Goal: Transaction & Acquisition: Purchase product/service

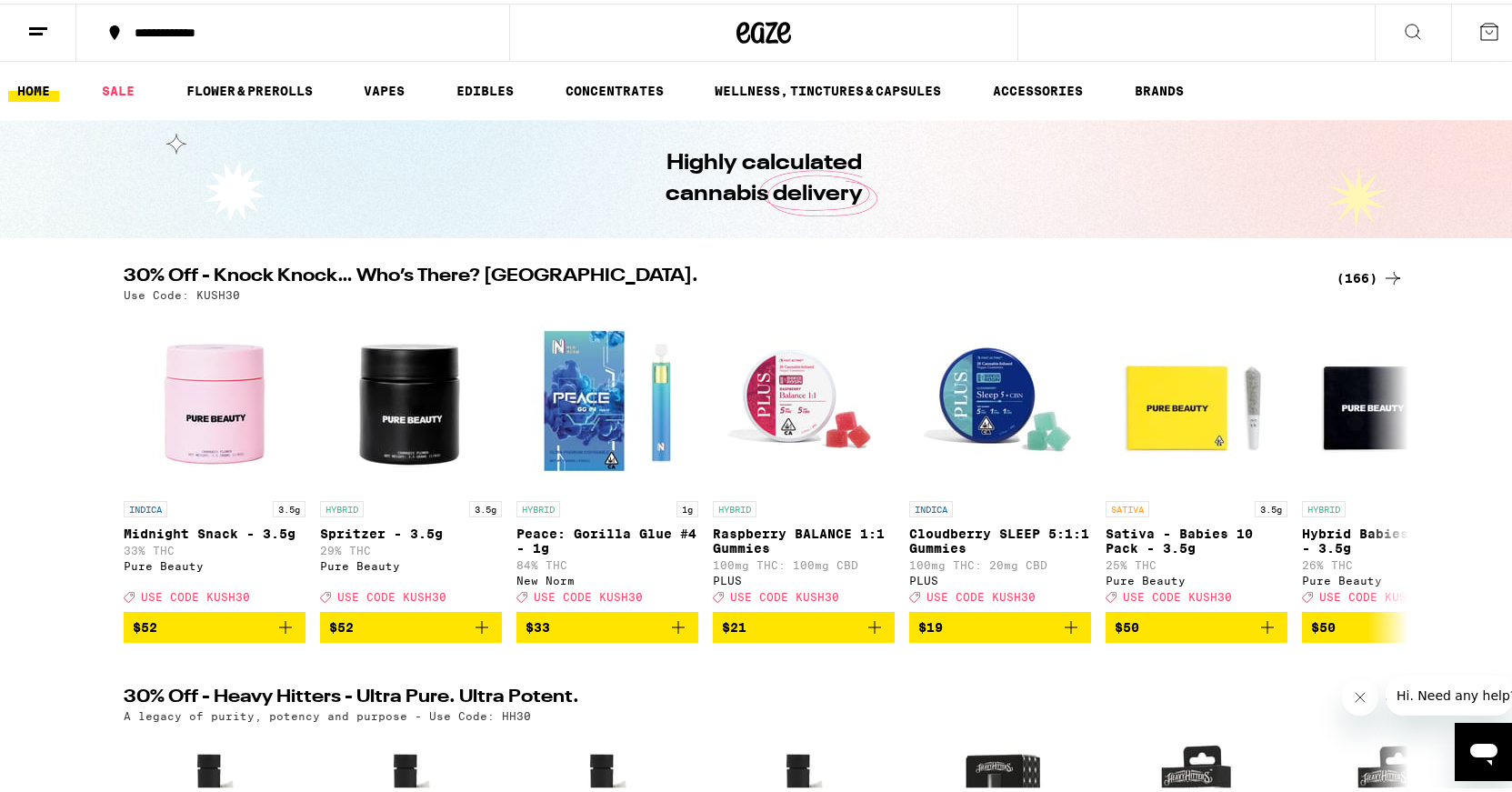
click at [1343, 270] on div "(166)" at bounding box center [1369, 275] width 68 height 22
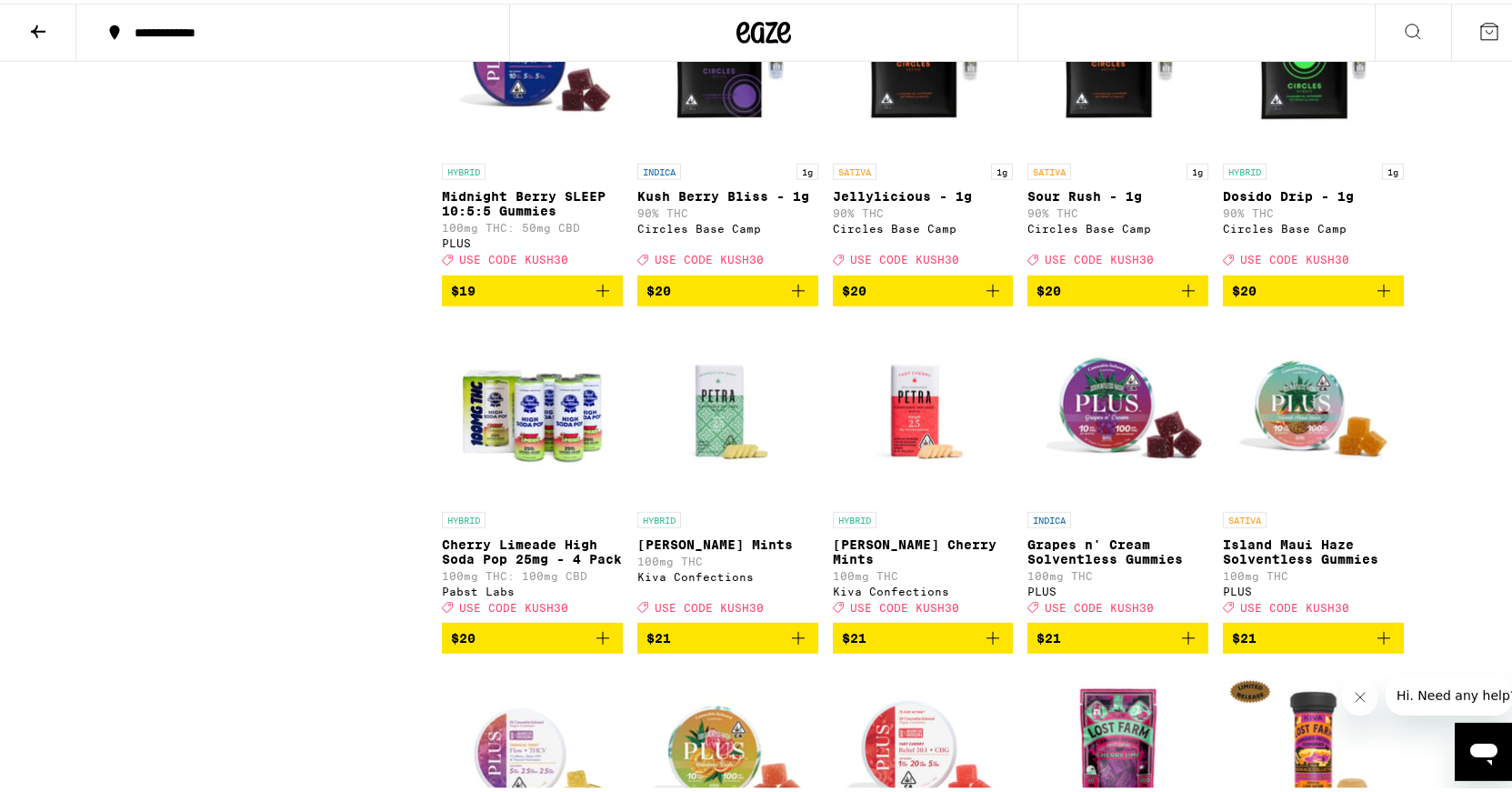
scroll to position [5844, 0]
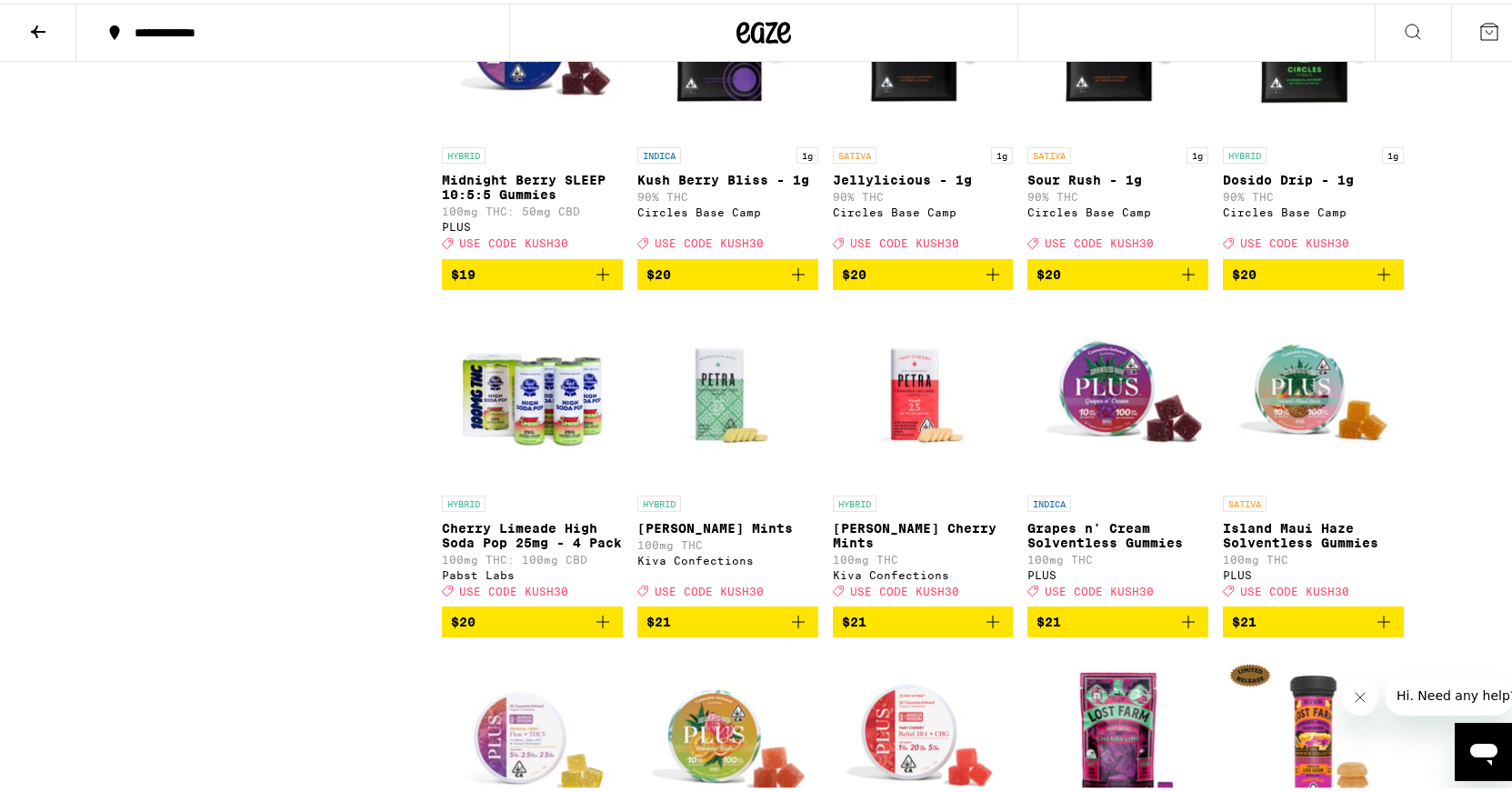
click at [981, 282] on icon "Add to bag" at bounding box center [993, 271] width 22 height 22
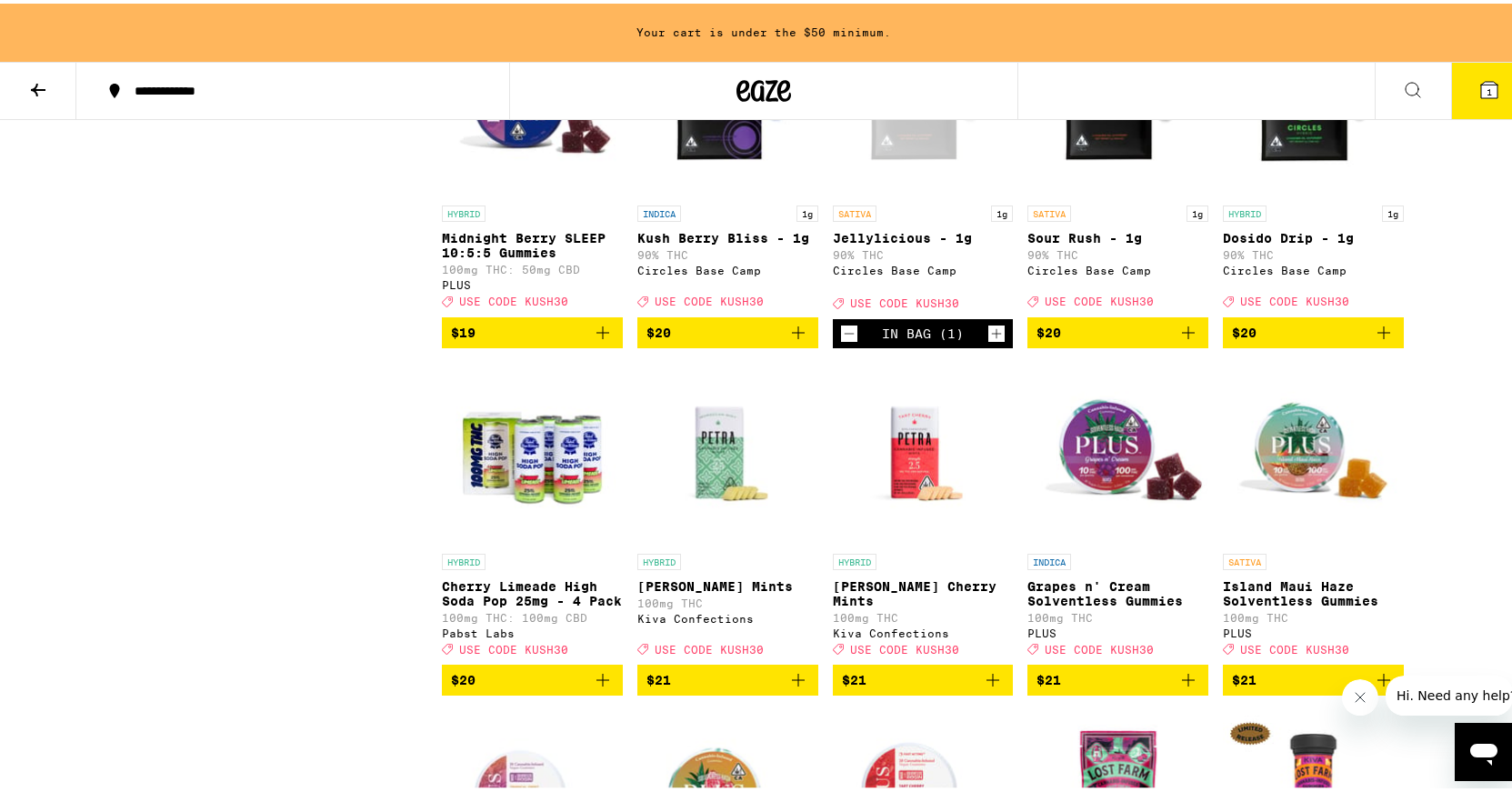
scroll to position [5902, 0]
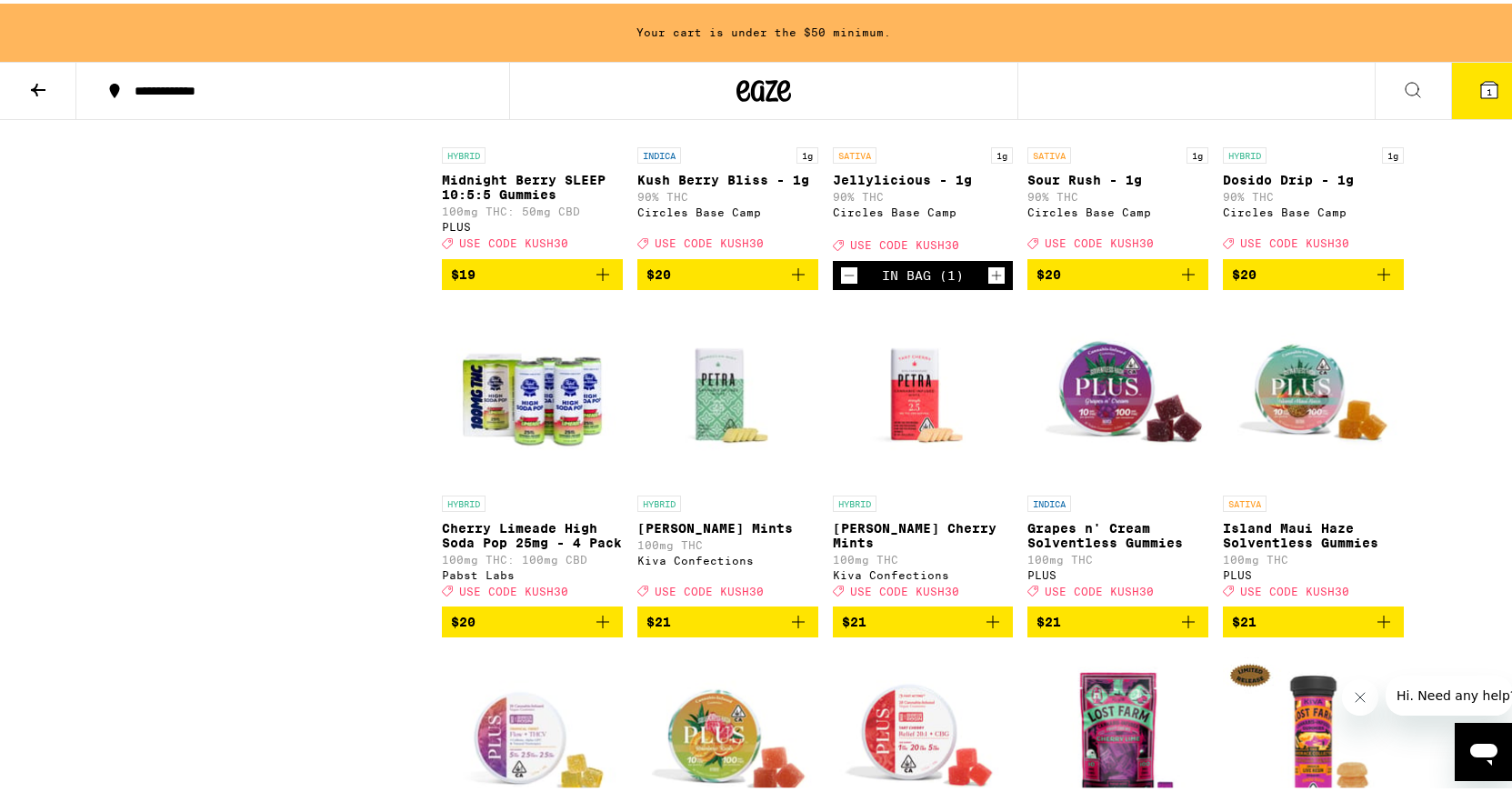
click at [793, 282] on icon "Add to bag" at bounding box center [798, 271] width 22 height 22
click at [1177, 282] on icon "Add to bag" at bounding box center [1188, 271] width 22 height 22
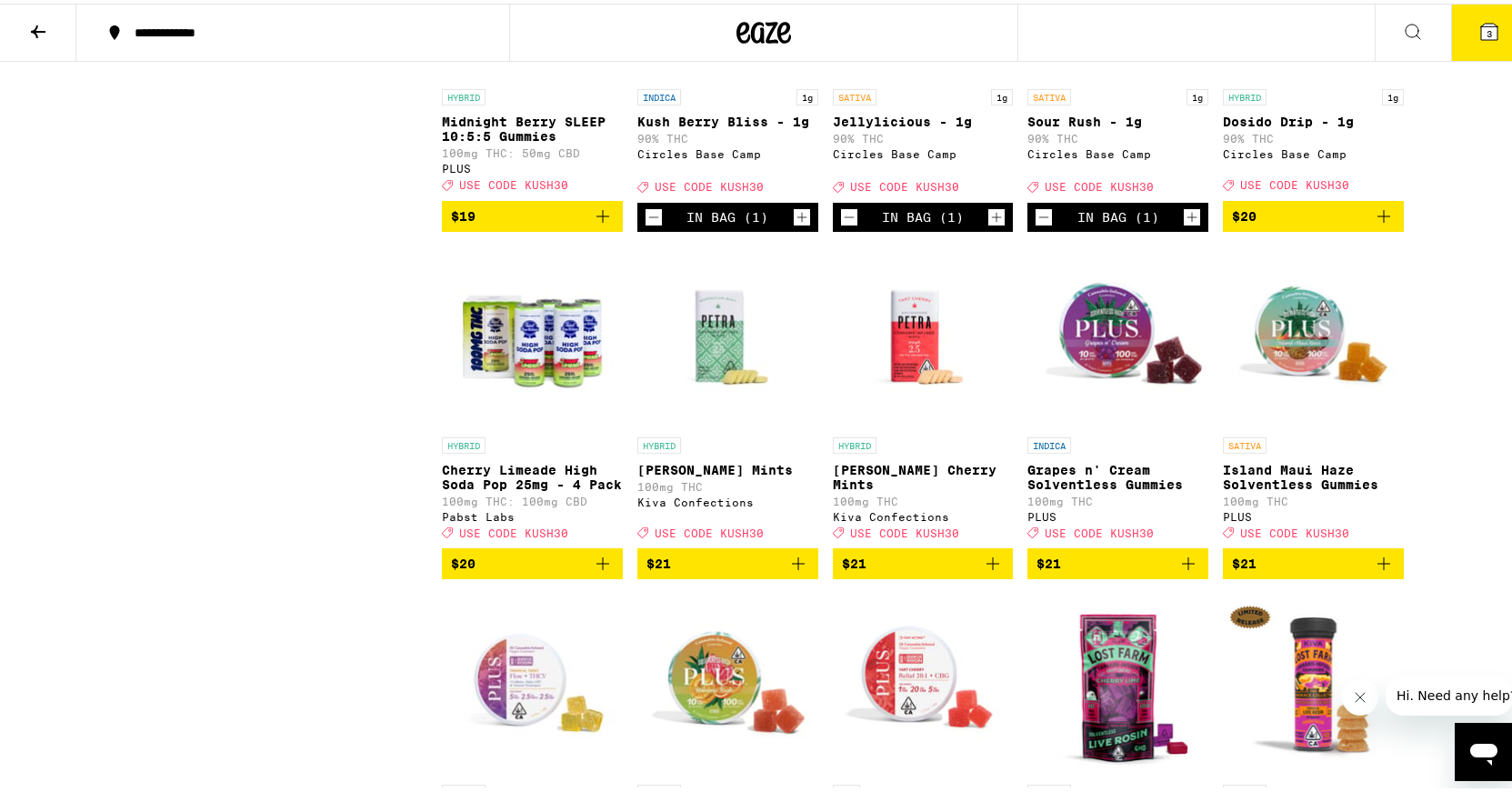
scroll to position [5844, 0]
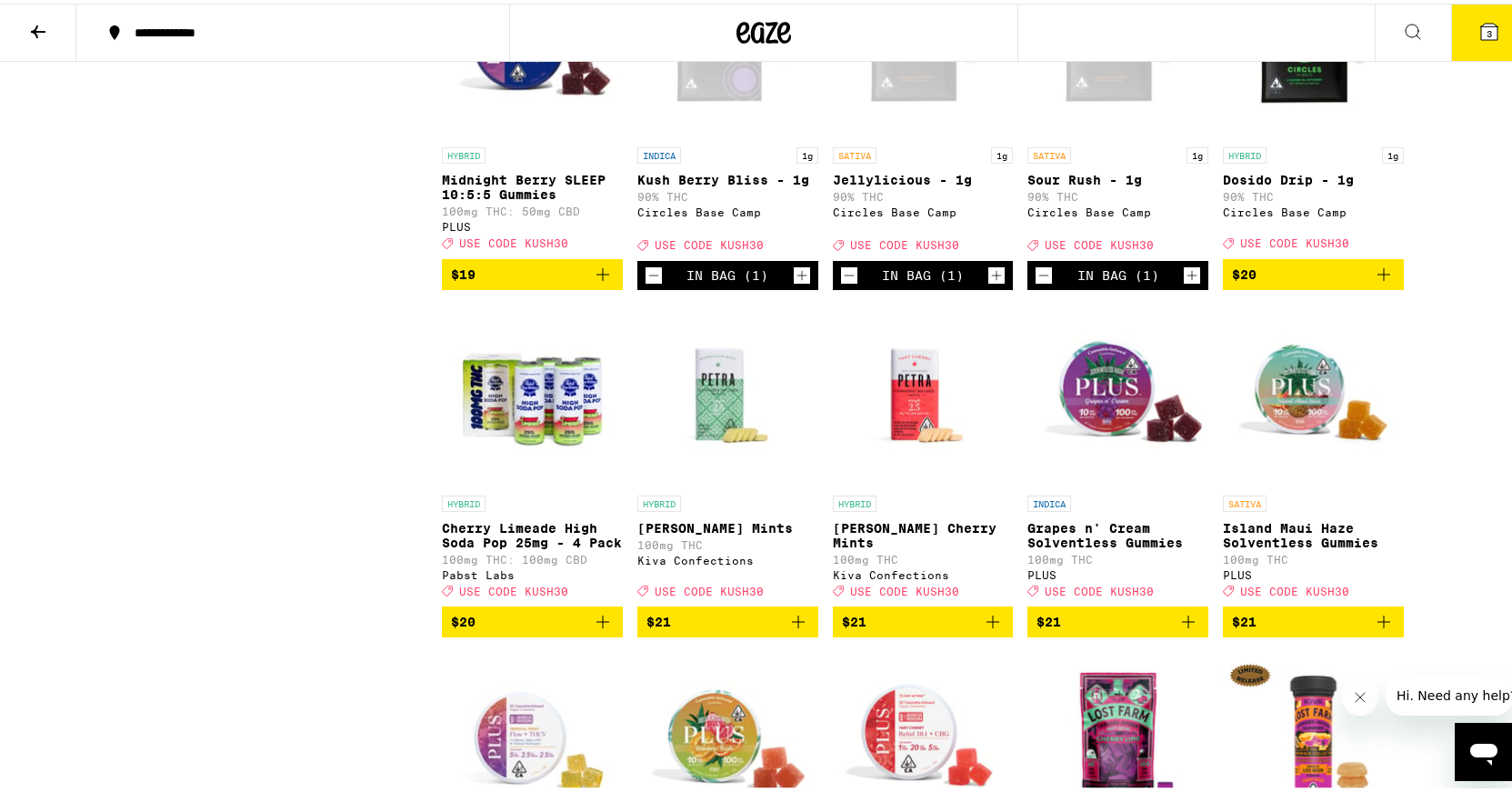
click at [1183, 283] on icon "Increment" at bounding box center [1192, 272] width 17 height 22
click at [992, 276] on icon "Increment" at bounding box center [996, 271] width 10 height 10
click at [793, 283] on icon "Increment" at bounding box center [802, 272] width 17 height 22
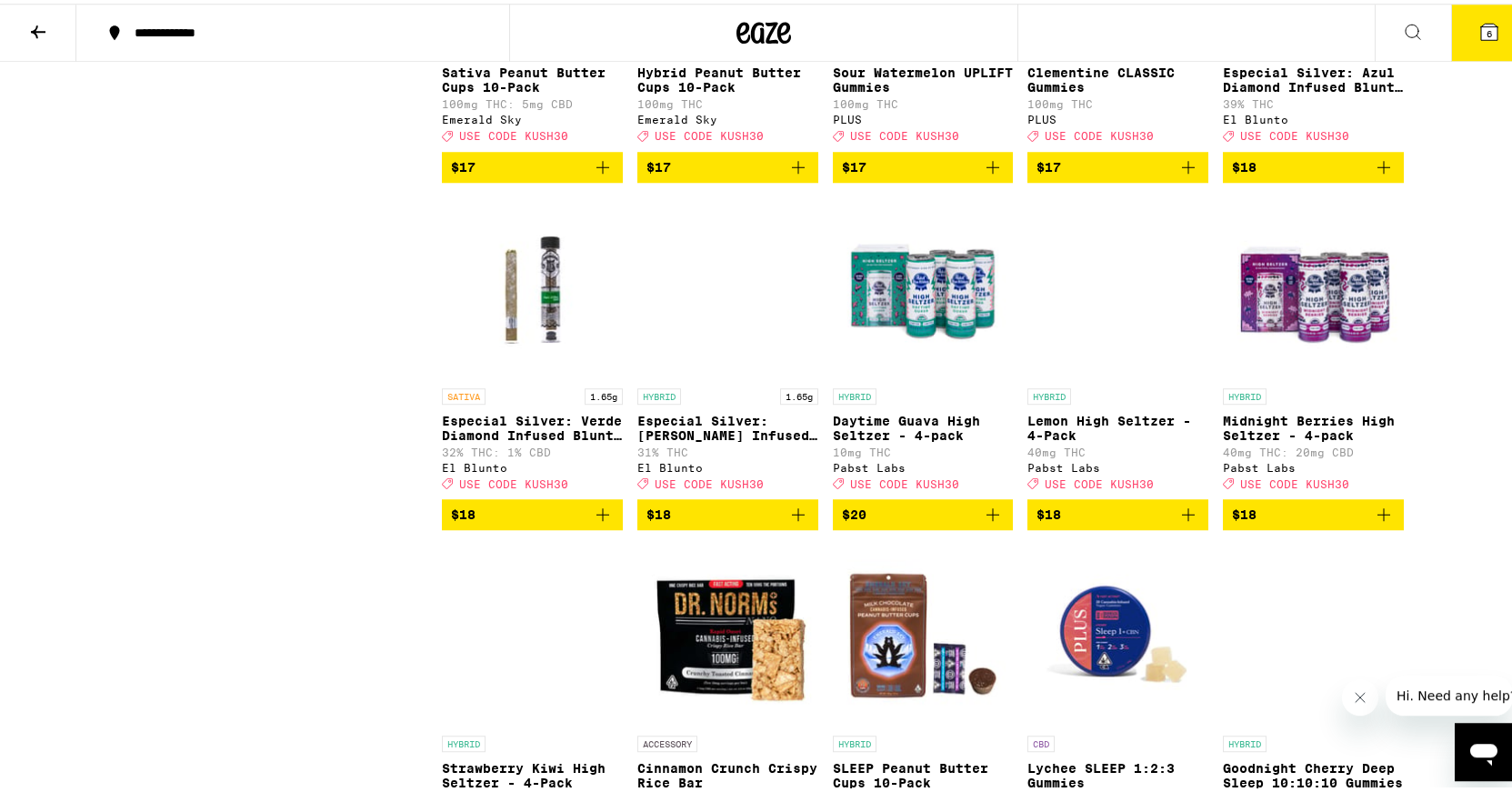
scroll to position [4917, 0]
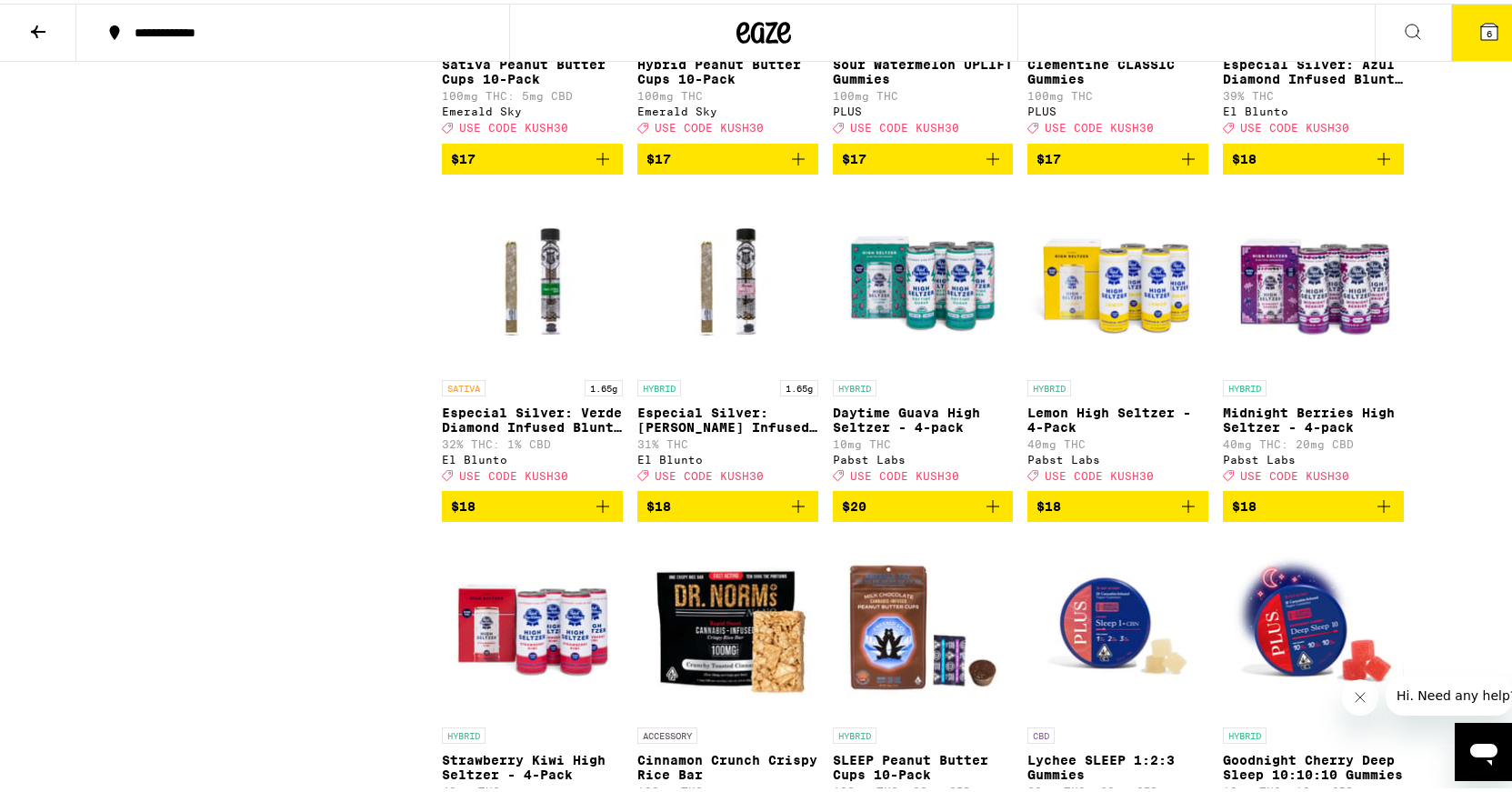
click at [787, 514] on icon "Add to bag" at bounding box center [798, 503] width 22 height 22
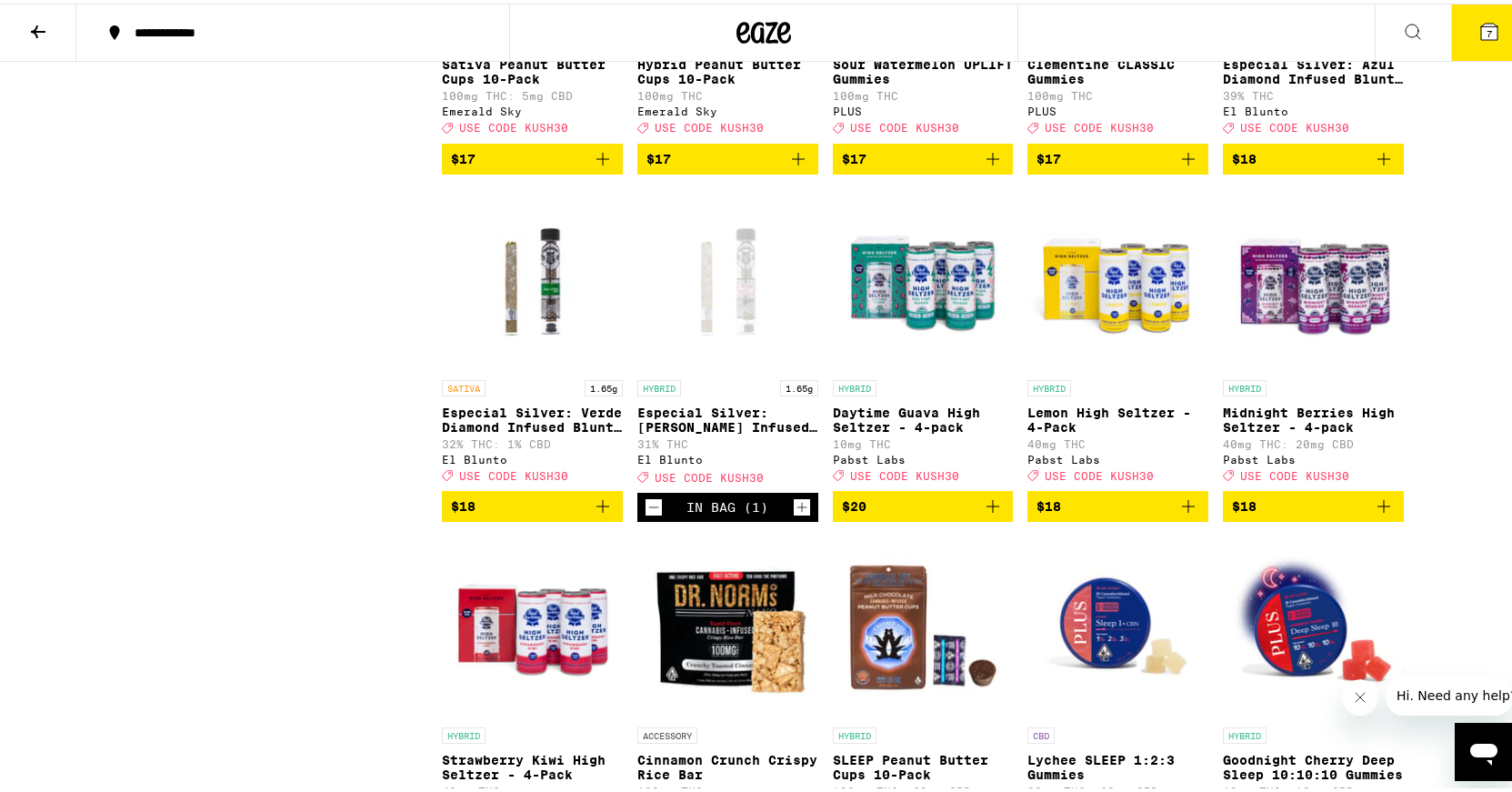
click at [1373, 167] on icon "Add to bag" at bounding box center [1384, 156] width 22 height 22
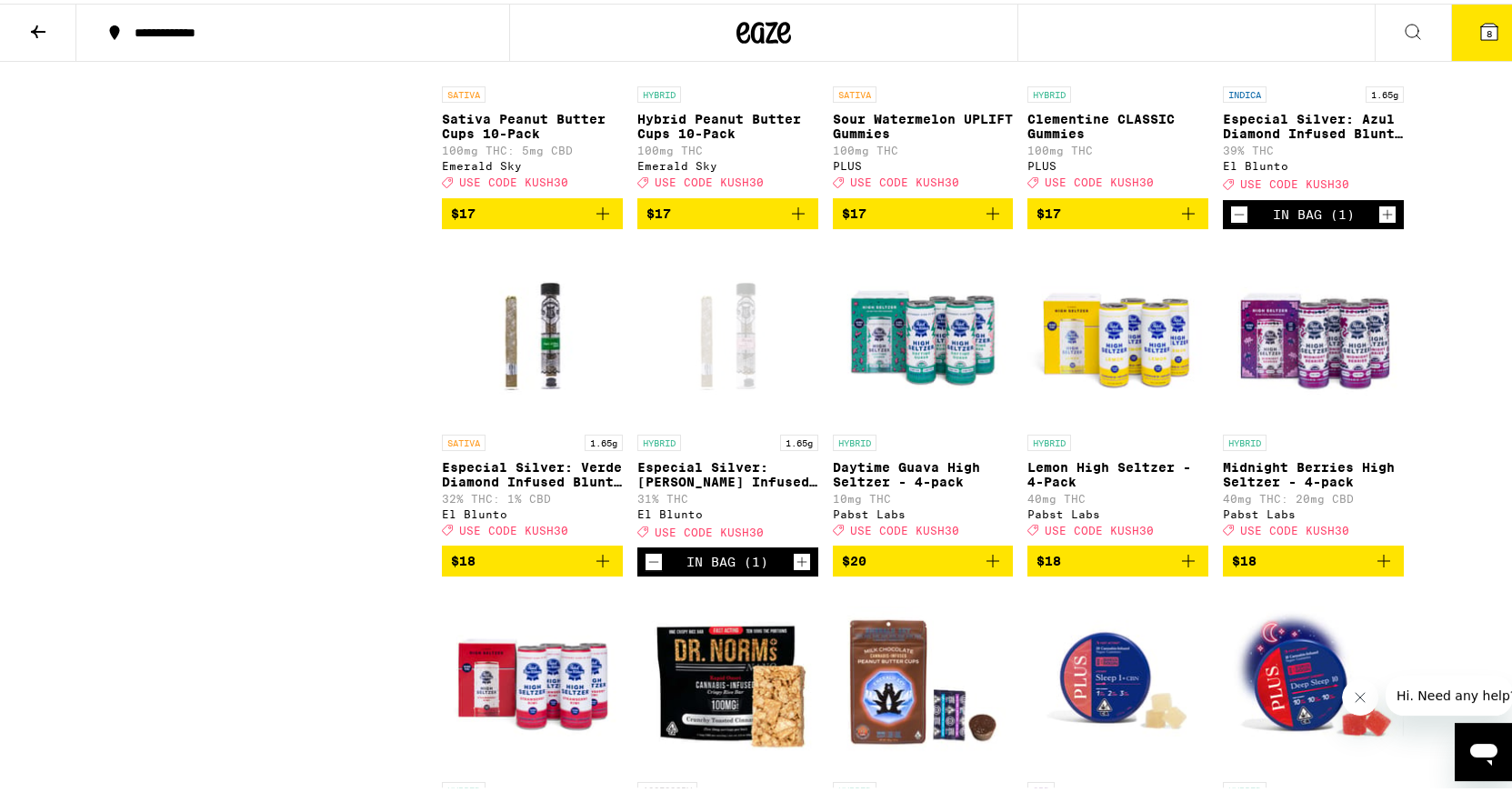
scroll to position [4861, 0]
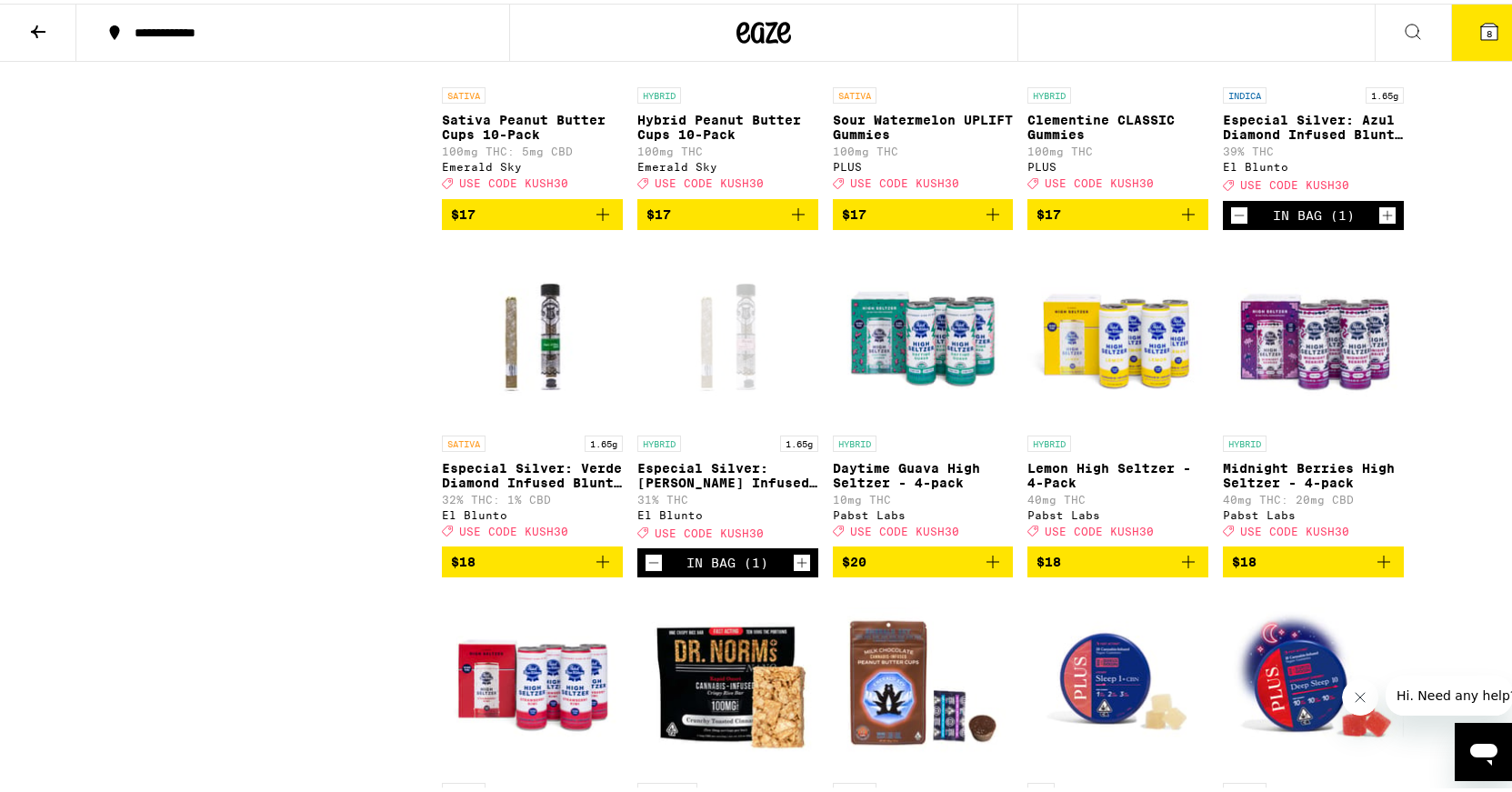
click at [1486, 33] on span "8" at bounding box center [1489, 31] width 6 height 11
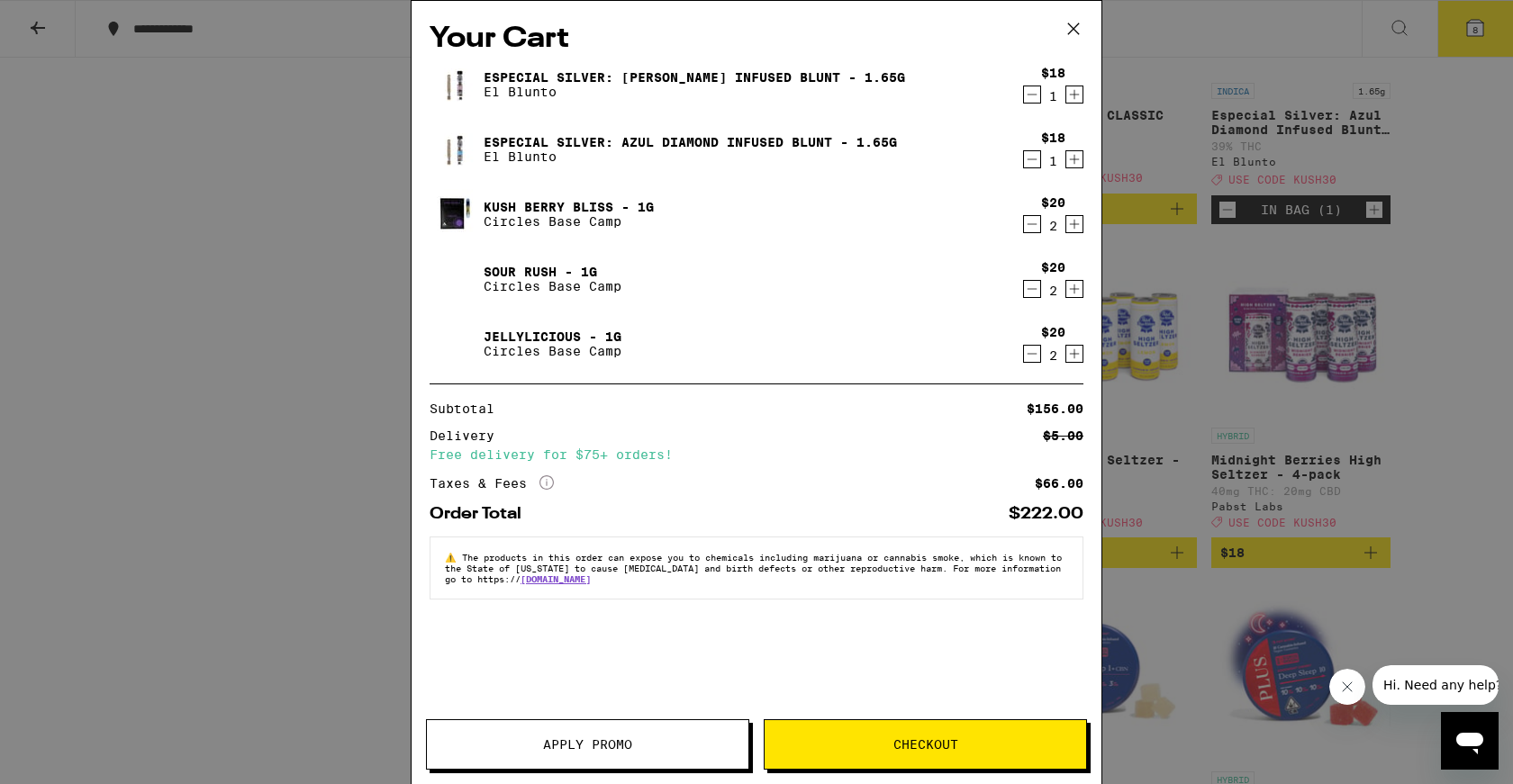
click at [682, 728] on button "Apply Promo" at bounding box center [587, 744] width 323 height 50
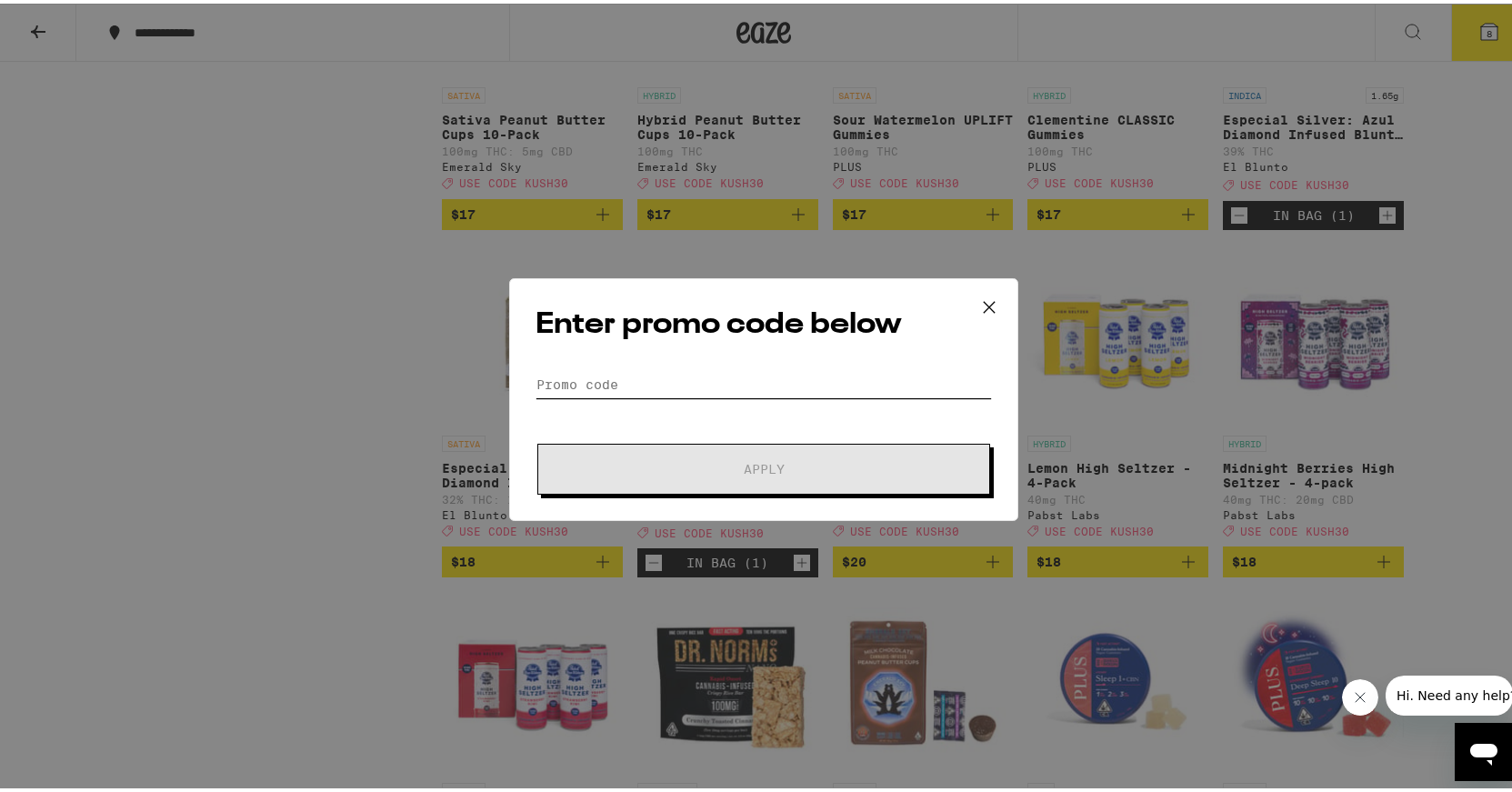
click at [651, 386] on input "Promo Code" at bounding box center [763, 381] width 456 height 27
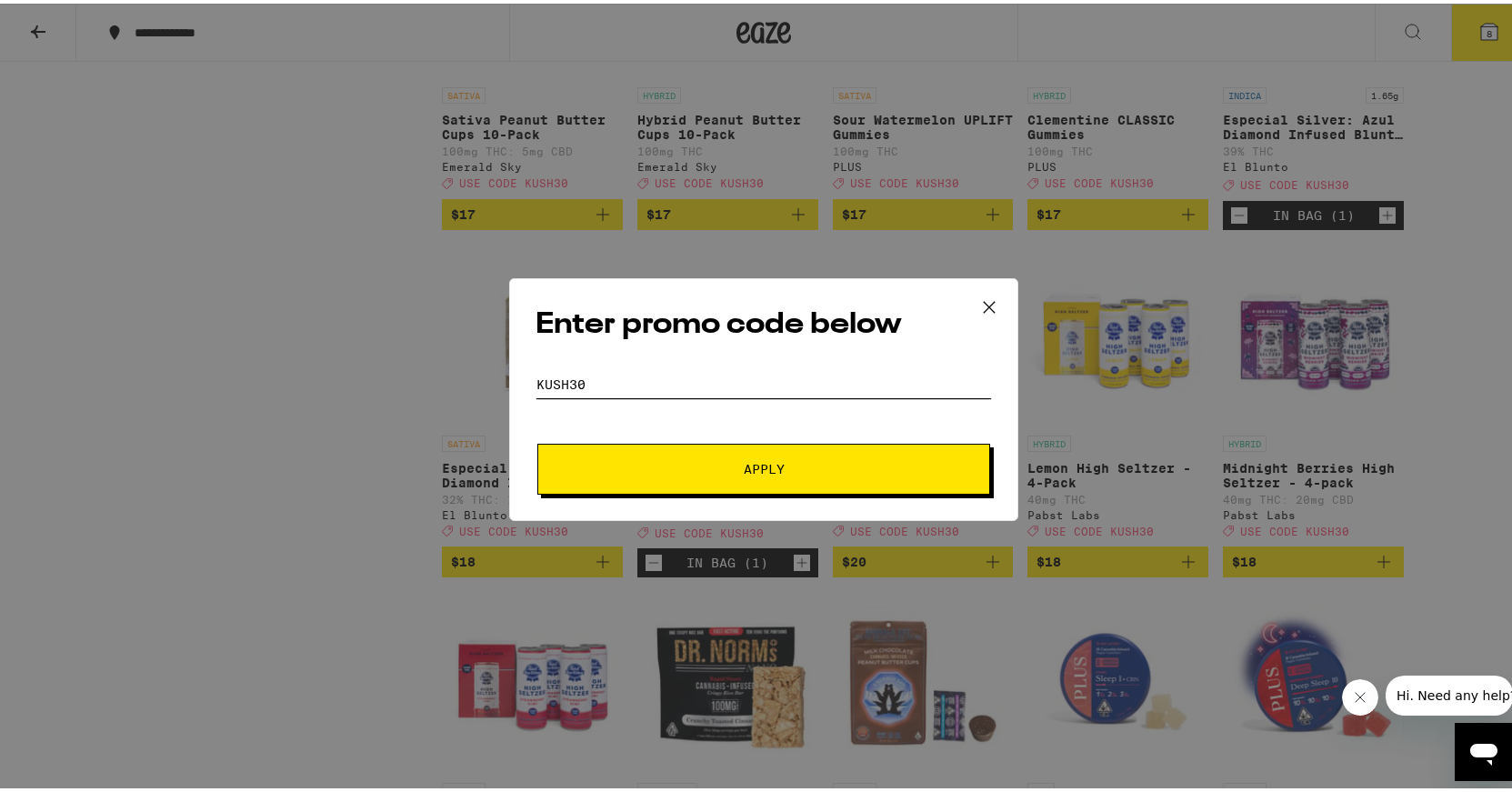
type input "kush30"
click at [668, 459] on span "Apply" at bounding box center [763, 466] width 327 height 13
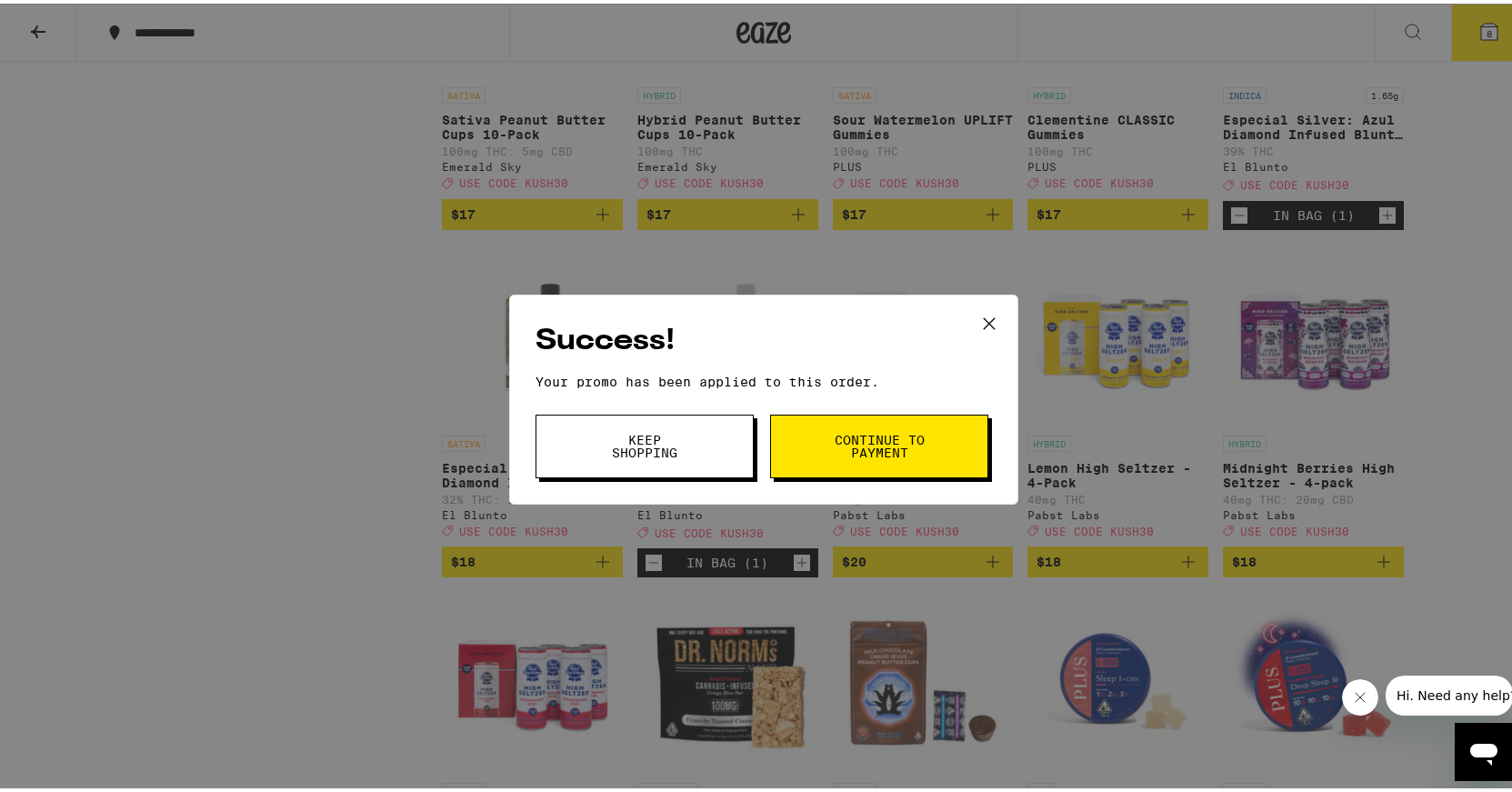
click at [816, 452] on button "Continue to payment" at bounding box center [880, 443] width 219 height 64
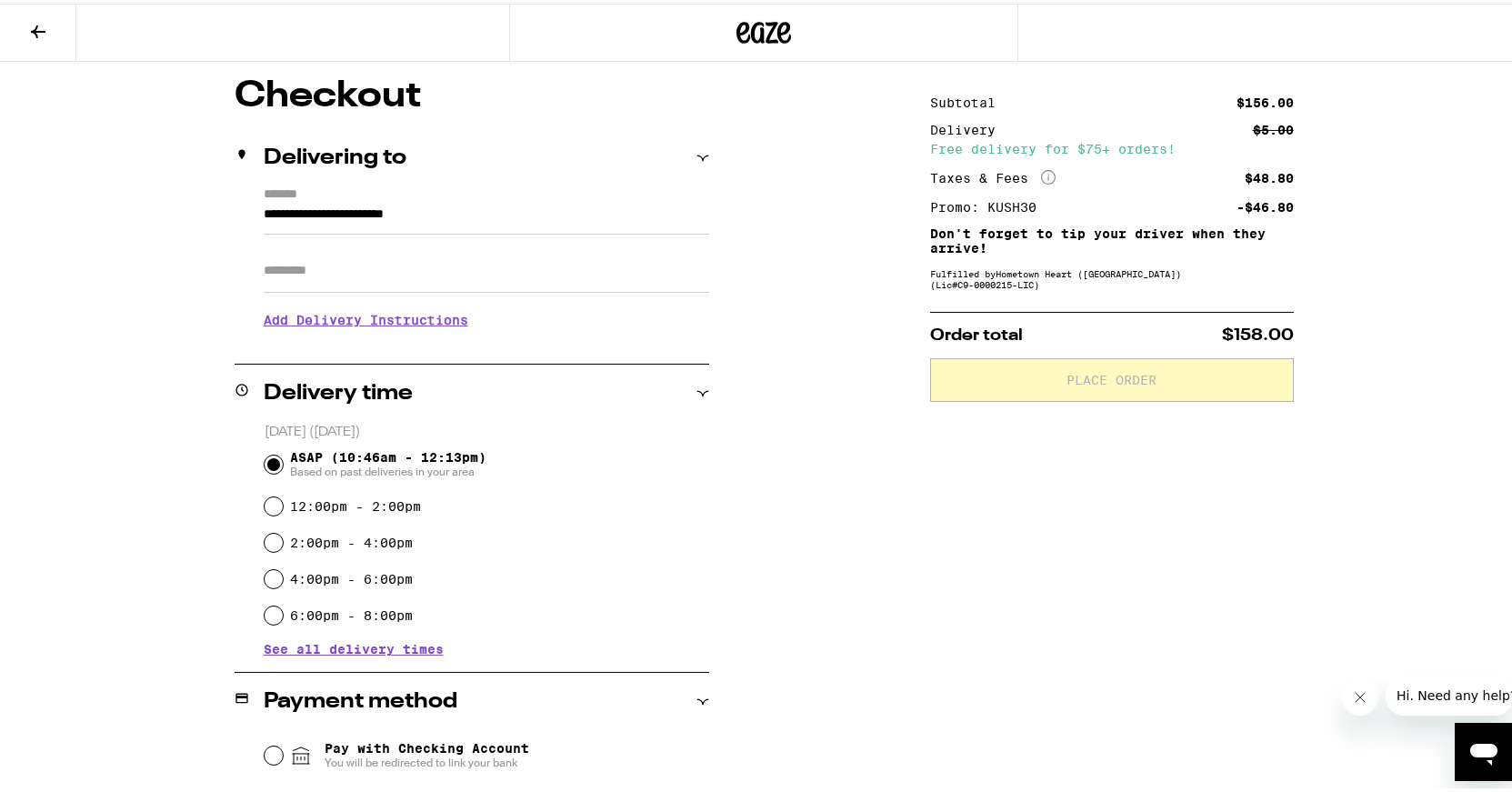
scroll to position [278, 0]
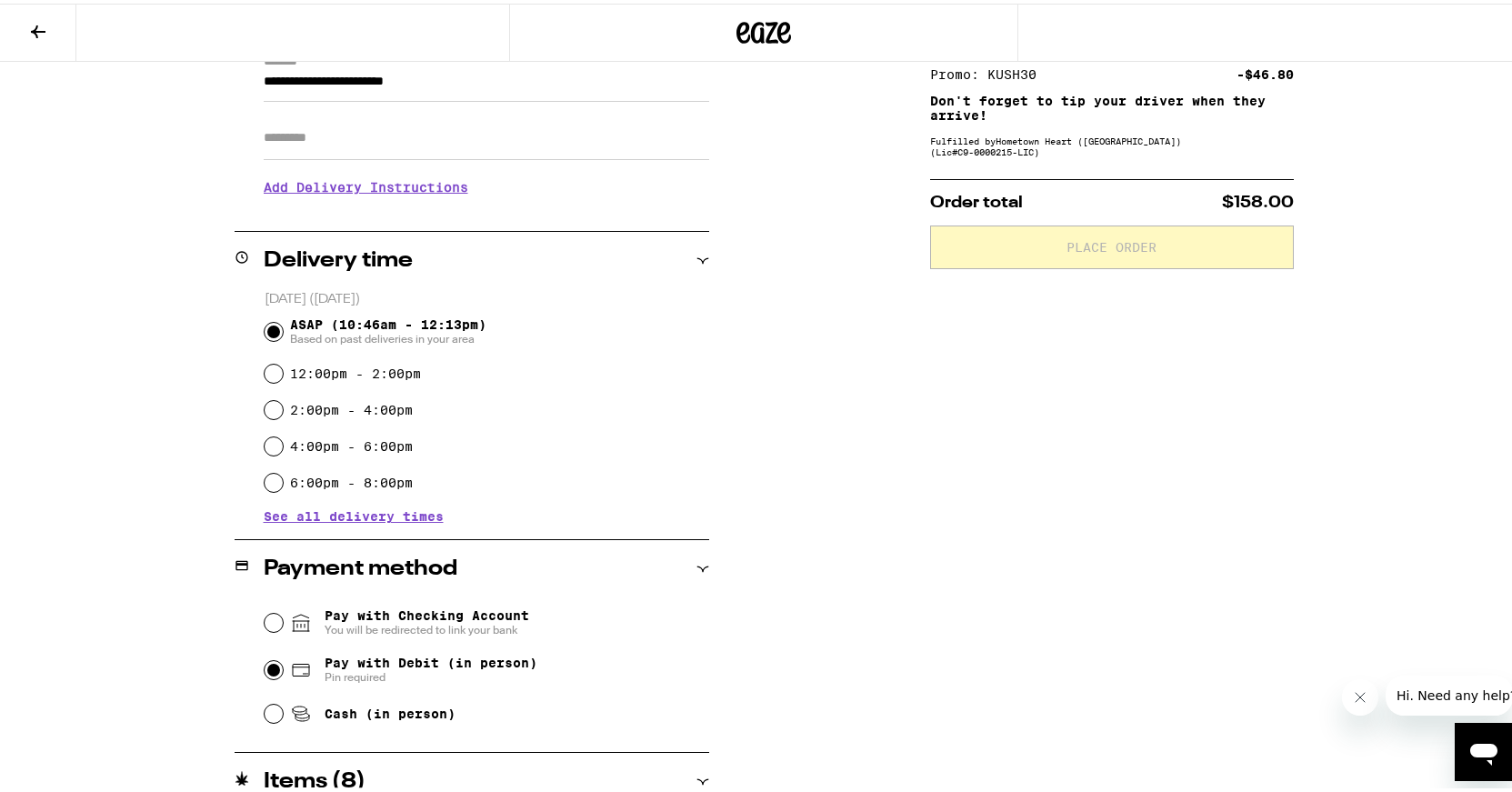
click at [266, 670] on input "Pay with Debit (in person) Pin required" at bounding box center [274, 667] width 19 height 19
radio input "true"
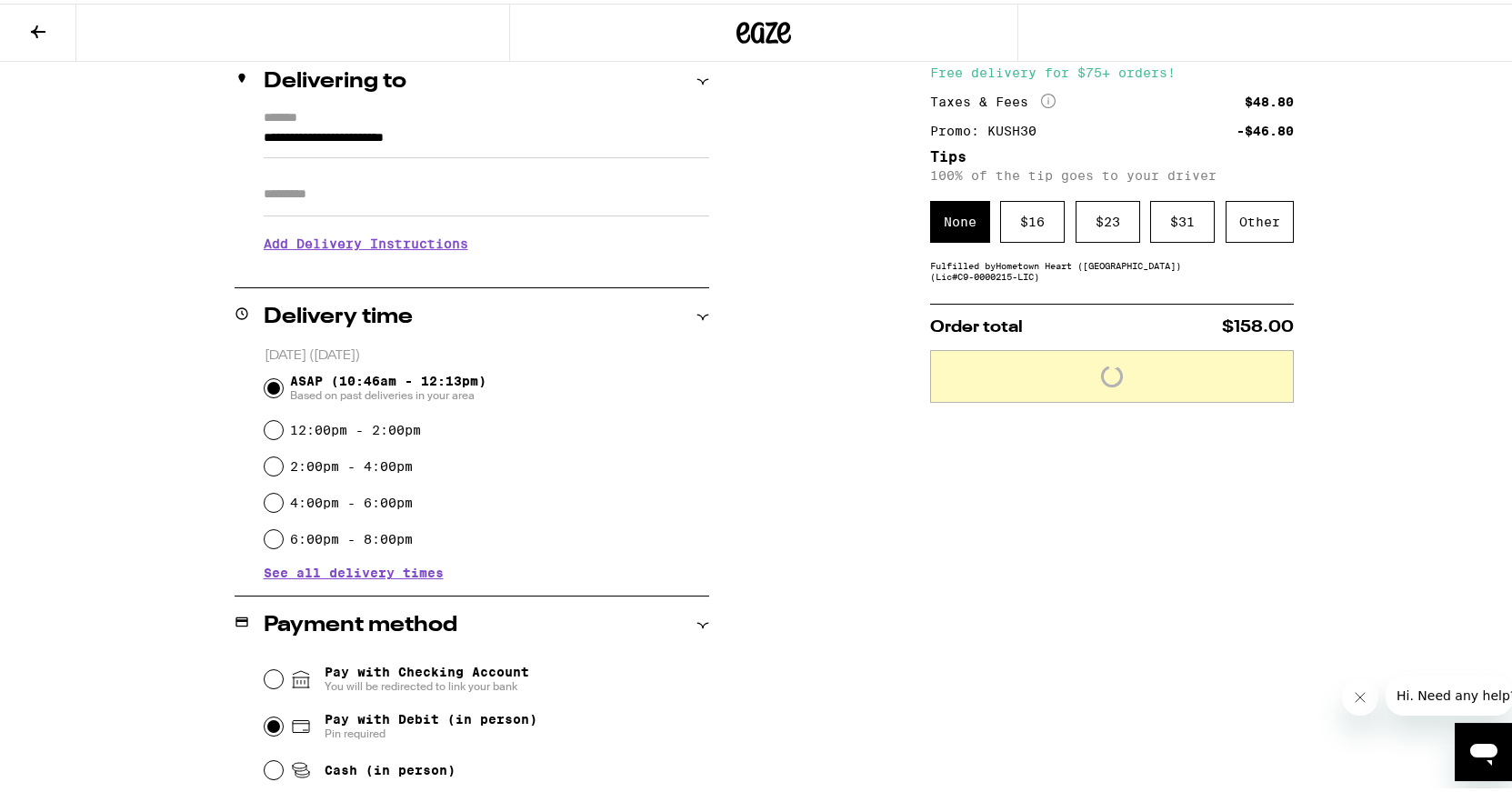
scroll to position [185, 0]
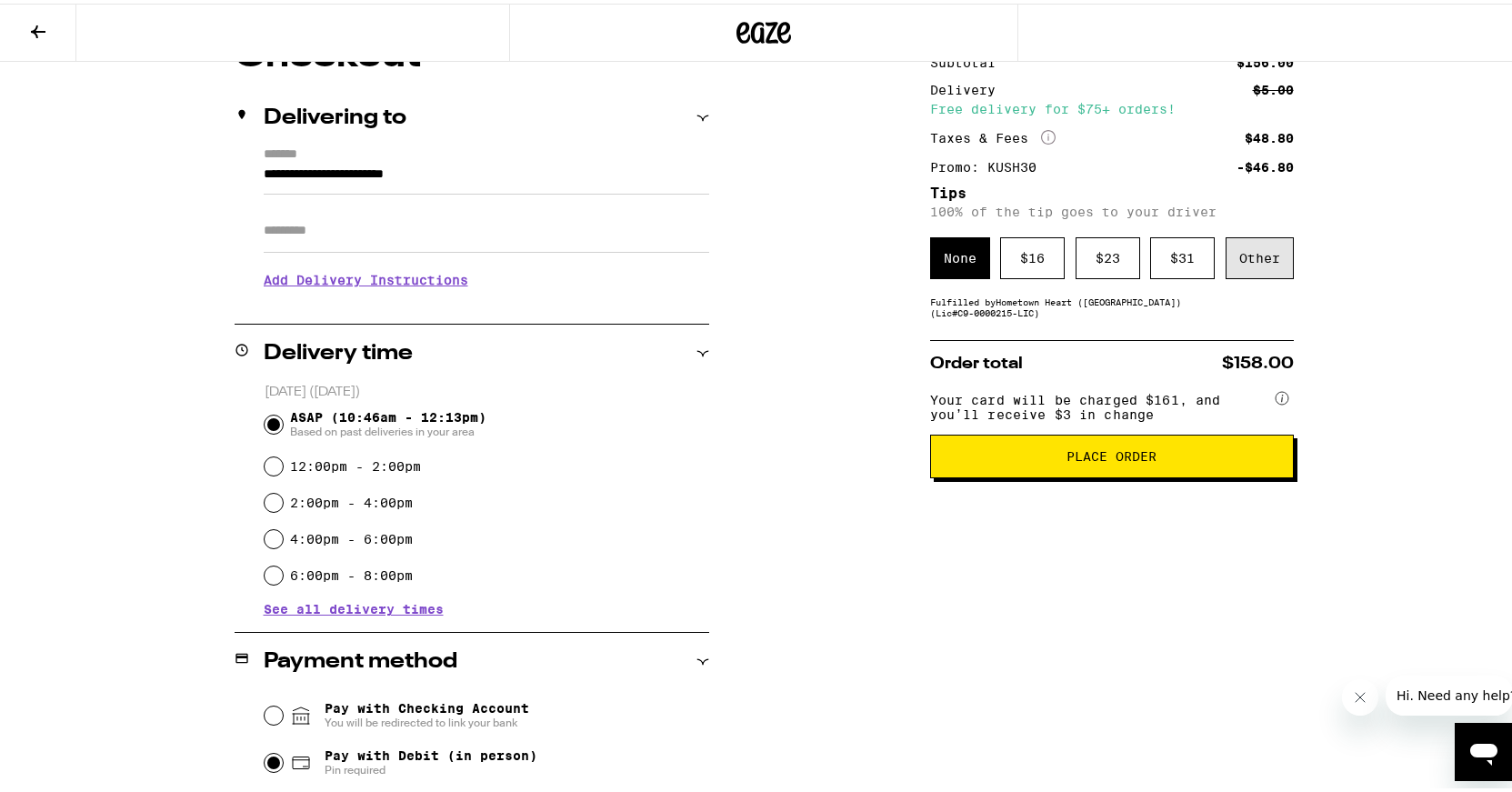
click at [1245, 265] on div "Other" at bounding box center [1259, 254] width 69 height 42
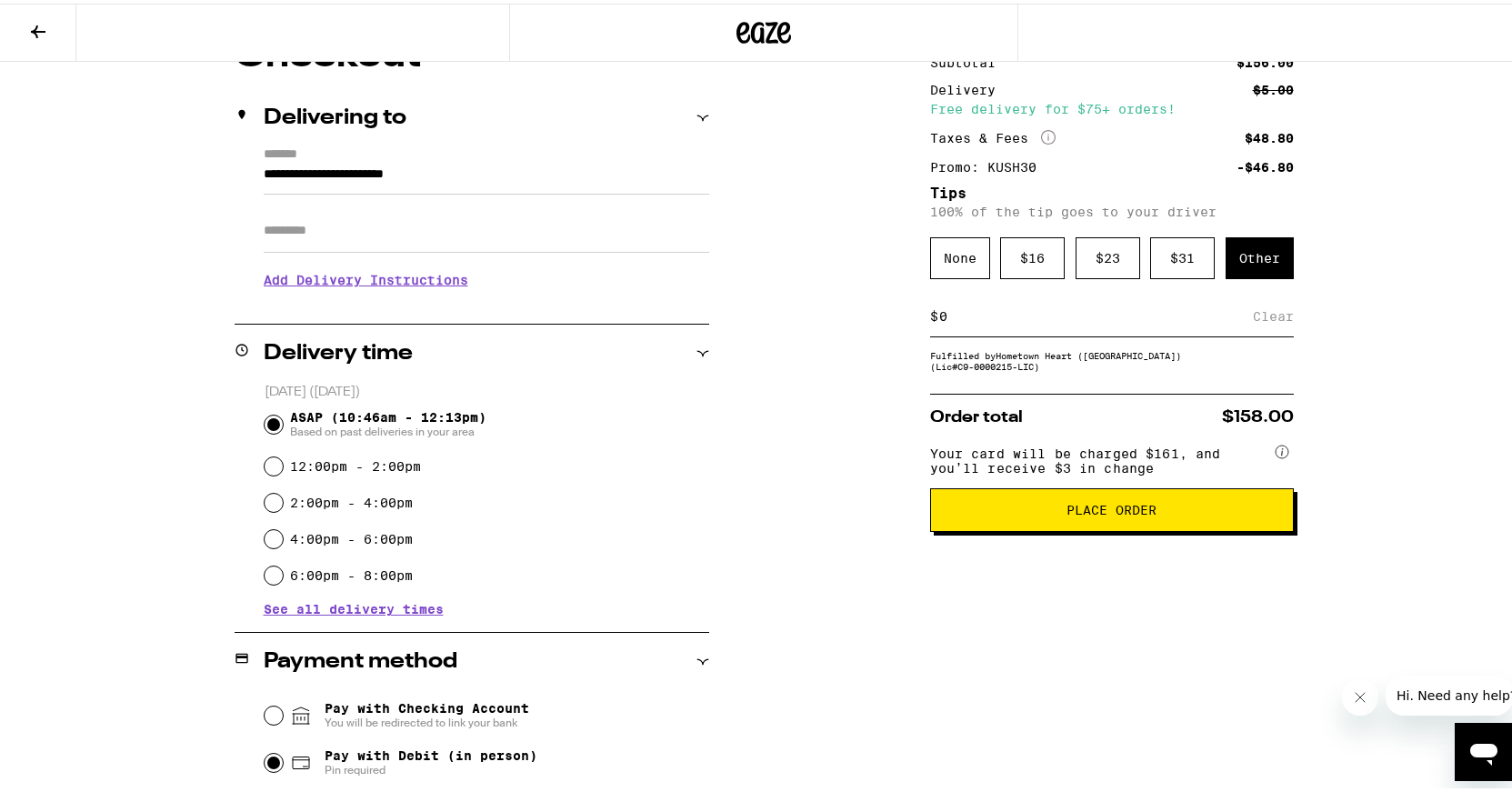
click at [1055, 319] on input at bounding box center [1095, 313] width 315 height 17
type input "10"
click at [1264, 318] on div "Save" at bounding box center [1277, 312] width 32 height 40
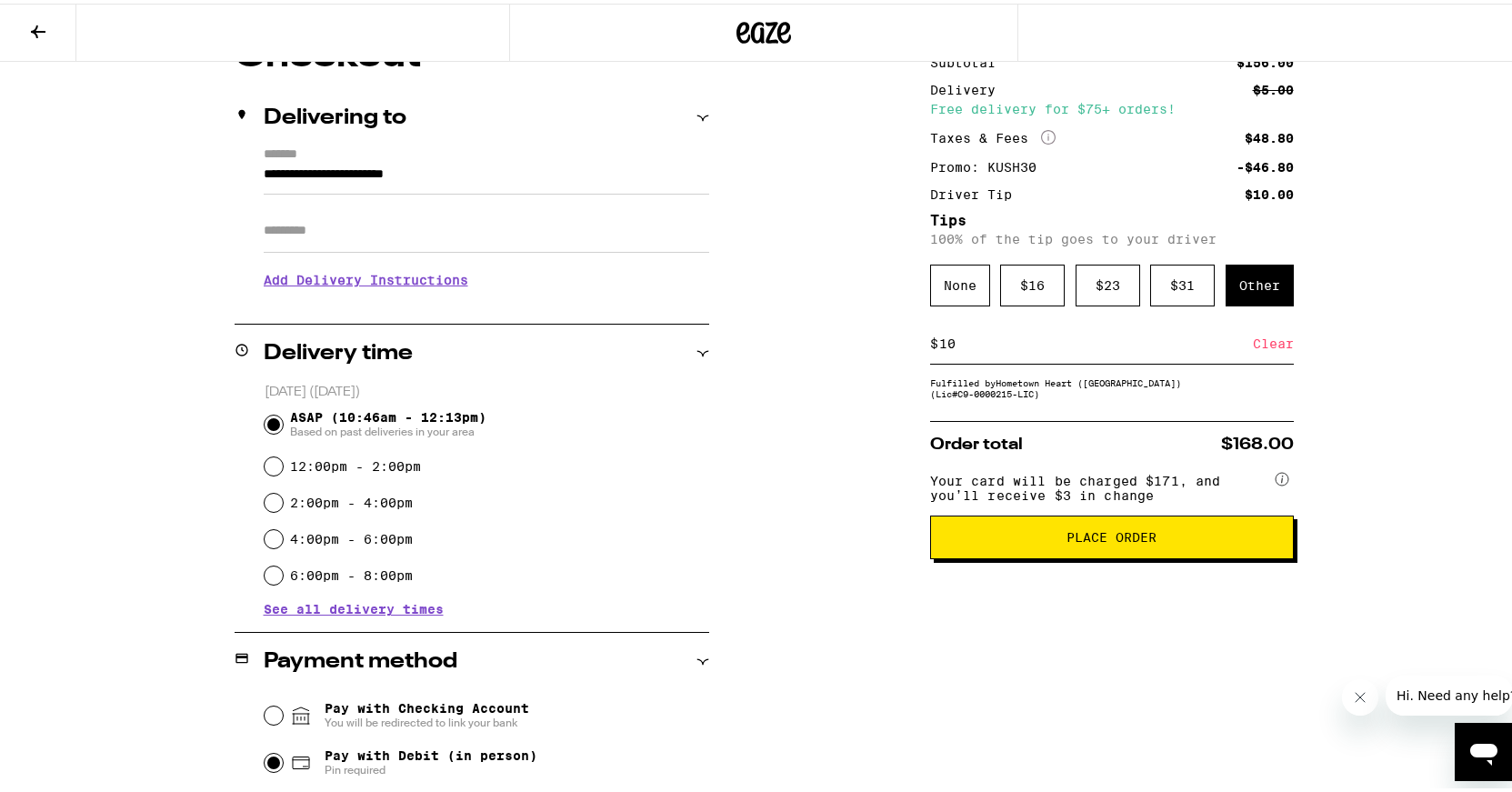
click at [1067, 539] on span "Place Order" at bounding box center [1111, 534] width 90 height 13
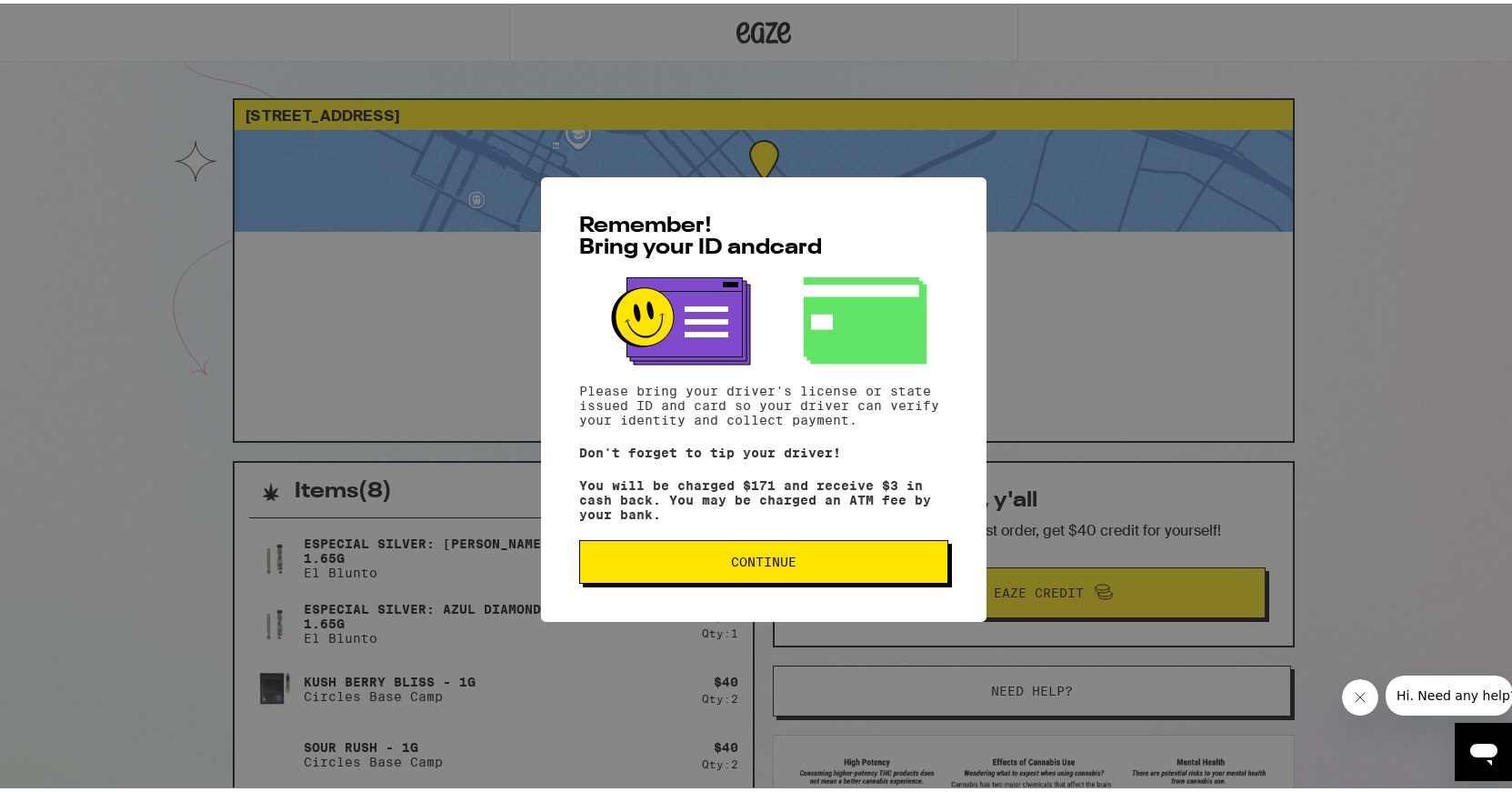
click at [751, 575] on button "Continue" at bounding box center [763, 558] width 369 height 44
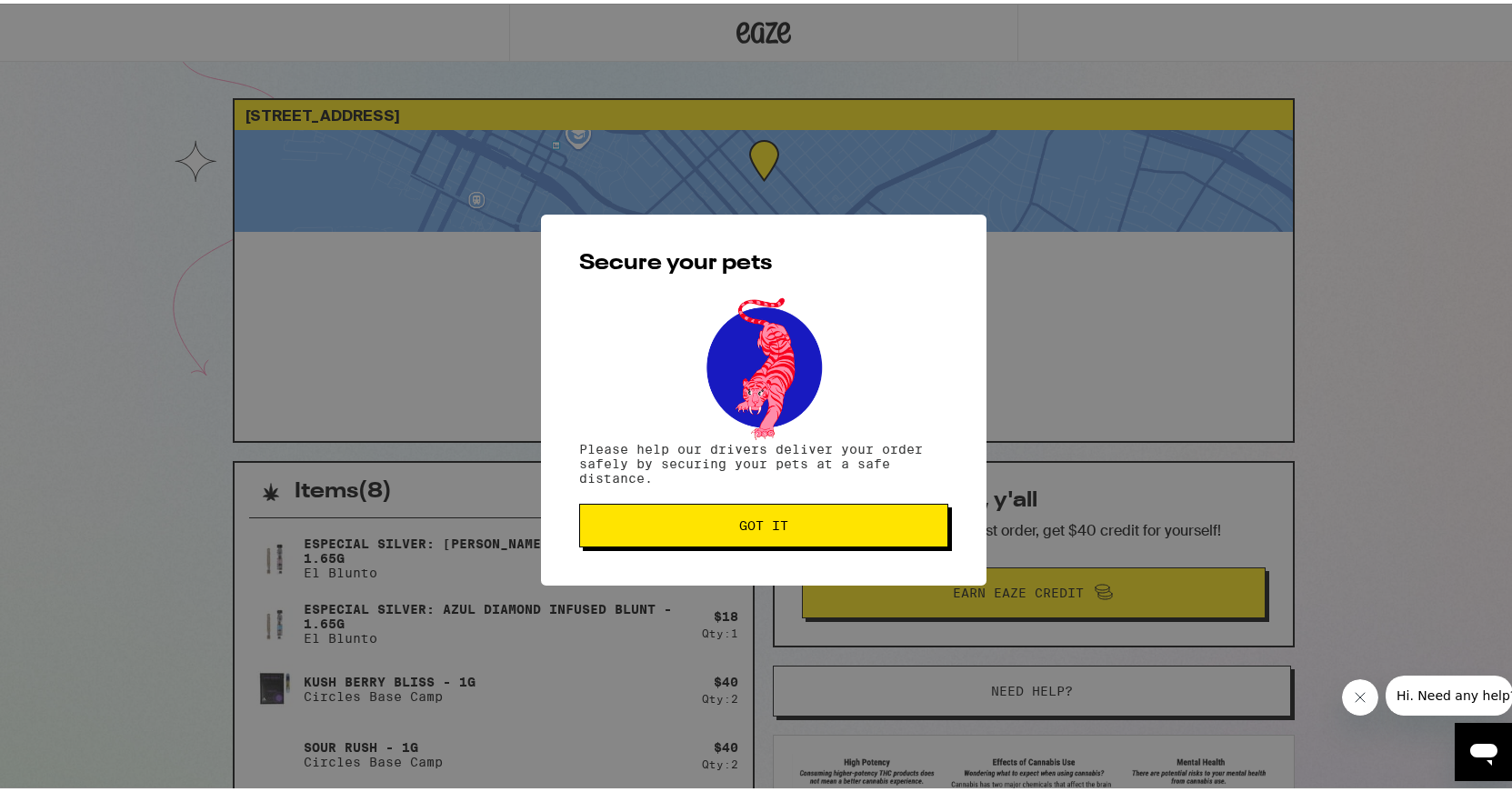
click at [776, 522] on span "Got it" at bounding box center [763, 522] width 49 height 13
